Goal: Obtain resource: Download file/media

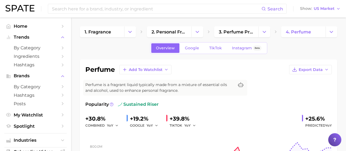
click at [100, 3] on div "Search Show US Market" at bounding box center [172, 9] width 335 height 18
click at [100, 9] on input at bounding box center [156, 8] width 210 height 9
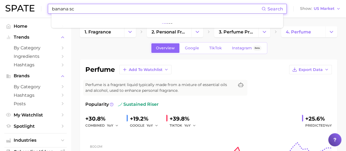
type input "banana sce"
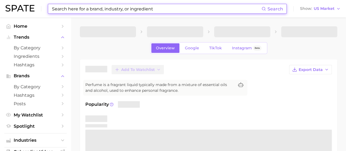
click at [102, 5] on input at bounding box center [156, 8] width 210 height 9
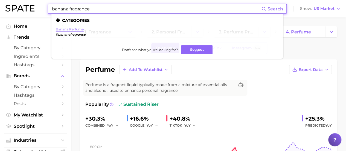
type input "banana fragrance"
click at [74, 28] on link "banana perfume" at bounding box center [70, 29] width 28 height 4
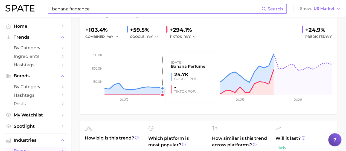
scroll to position [55, 0]
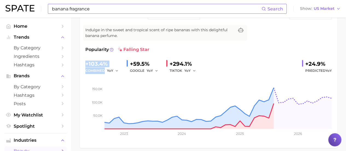
drag, startPoint x: 85, startPoint y: 64, endPoint x: 120, endPoint y: 71, distance: 36.5
click at [115, 70] on div "banana perfume Add to Watchlist Export Data Indulge in the sweet and tropical s…" at bounding box center [209, 76] width 258 height 143
click at [121, 72] on div "YoY" at bounding box center [114, 70] width 15 height 7
copy div "+103.4% combined"
click at [87, 60] on div "+103.4%" at bounding box center [103, 63] width 37 height 9
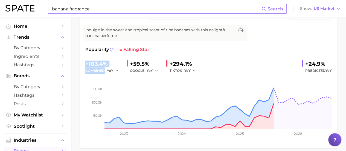
drag, startPoint x: 85, startPoint y: 60, endPoint x: 119, endPoint y: 71, distance: 35.5
click at [119, 71] on div "banana perfume Add to Watchlist Export Data Indulge in the sweet and tropical s…" at bounding box center [209, 76] width 258 height 143
click at [119, 71] on div "YoY" at bounding box center [114, 70] width 15 height 7
drag, startPoint x: 101, startPoint y: 68, endPoint x: 91, endPoint y: 64, distance: 10.9
click at [91, 64] on div "+103.4%" at bounding box center [103, 63] width 37 height 9
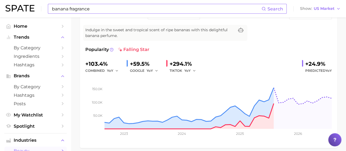
drag, startPoint x: 86, startPoint y: 62, endPoint x: 103, endPoint y: 67, distance: 17.5
click at [92, 63] on div "+103.4%" at bounding box center [103, 63] width 37 height 9
click at [108, 68] on div "combined YoY" at bounding box center [103, 70] width 37 height 7
click at [108, 69] on span "YoY" at bounding box center [110, 70] width 6 height 5
click at [108, 70] on span "YoY" at bounding box center [110, 70] width 6 height 5
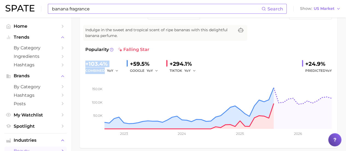
drag, startPoint x: 104, startPoint y: 70, endPoint x: 85, endPoint y: 63, distance: 19.6
click at [85, 63] on div "+103.4% combined YoY" at bounding box center [103, 66] width 37 height 15
click at [85, 63] on div "+103.4%" at bounding box center [103, 63] width 37 height 9
drag, startPoint x: 86, startPoint y: 64, endPoint x: 114, endPoint y: 70, distance: 28.1
click at [114, 70] on div "+103.4% combined YoY" at bounding box center [103, 66] width 37 height 15
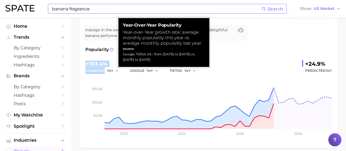
drag, startPoint x: 113, startPoint y: 70, endPoint x: 95, endPoint y: 65, distance: 19.1
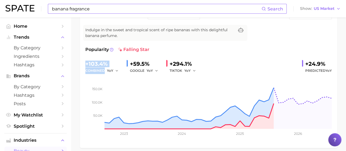
copy div "+103.4% combined"
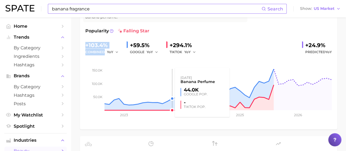
scroll to position [82, 0]
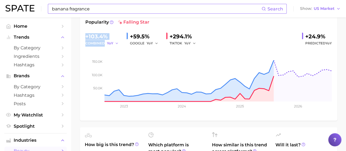
click at [114, 42] on button "YoY" at bounding box center [113, 43] width 12 height 7
click at [95, 41] on div "combined YoY YoY QoQ MoM" at bounding box center [103, 43] width 37 height 7
click at [97, 36] on div "+103.4%" at bounding box center [103, 36] width 37 height 9
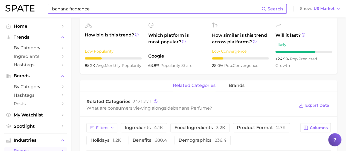
scroll to position [246, 0]
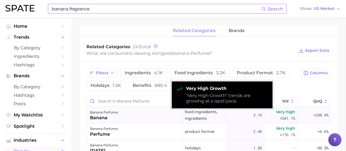
click at [287, 113] on span "Very high" at bounding box center [285, 111] width 19 height 7
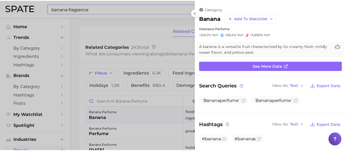
scroll to position [0, 0]
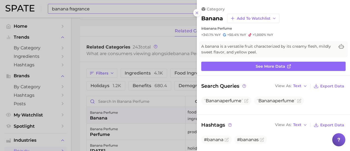
click at [82, 118] on div at bounding box center [175, 75] width 350 height 151
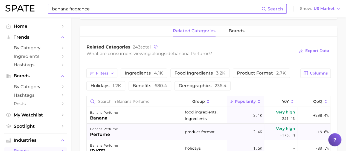
click at [277, 128] on span "Very high" at bounding box center [285, 128] width 19 height 7
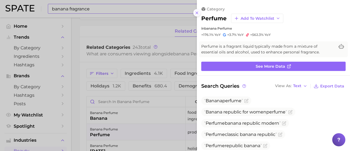
click at [200, 11] on button at bounding box center [197, 12] width 7 height 7
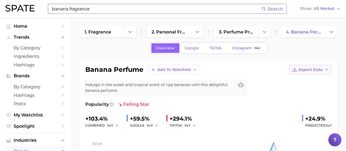
click at [307, 68] on span "Export Data" at bounding box center [311, 69] width 24 height 5
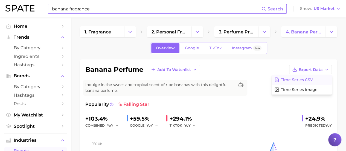
click at [295, 78] on span "Time Series CSV" at bounding box center [297, 79] width 32 height 5
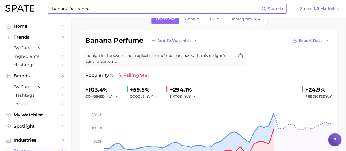
scroll to position [27, 0]
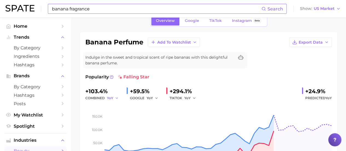
click at [114, 98] on button "YoY" at bounding box center [113, 98] width 12 height 7
click at [114, 108] on span "YoY" at bounding box center [113, 106] width 7 height 5
click at [113, 95] on button "YoY" at bounding box center [113, 98] width 12 height 7
click at [115, 105] on span "YoY" at bounding box center [113, 106] width 7 height 5
click at [114, 98] on button "YoY" at bounding box center [113, 98] width 12 height 7
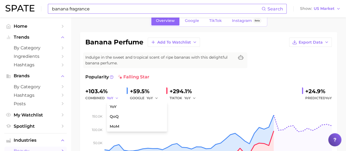
click at [117, 97] on icon "button" at bounding box center [117, 98] width 4 height 4
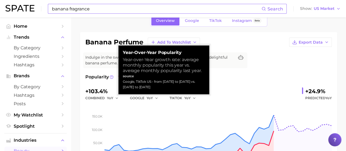
click at [136, 82] on div "Google, TikTok US - from Sep 2024 to Aug 2025 vs. Sep 2023 to Aug 2024" at bounding box center [164, 84] width 82 height 11
